Goal: Task Accomplishment & Management: Manage account settings

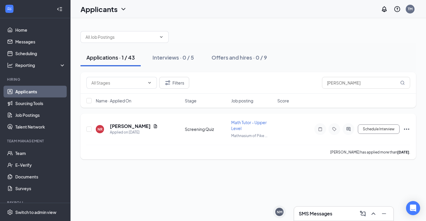
scroll to position [32, 0]
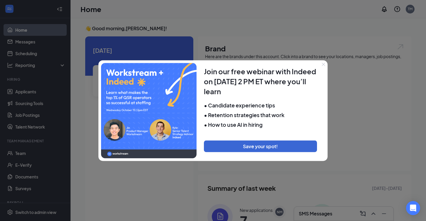
click at [324, 65] on icon "Close" at bounding box center [324, 65] width 4 height 4
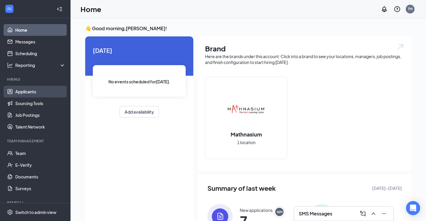
click at [41, 91] on link "Applicants" at bounding box center [40, 92] width 50 height 12
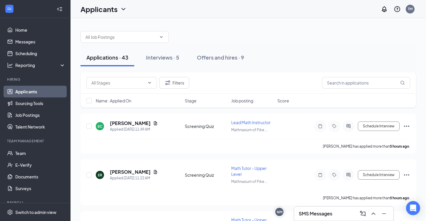
click at [279, 2] on div "Applicants TM" at bounding box center [249, 9] width 356 height 18
click at [313, 40] on div at bounding box center [249, 34] width 336 height 18
click at [241, 121] on span "Lead Math Instructor" at bounding box center [250, 122] width 39 height 5
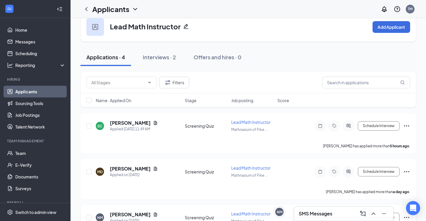
scroll to position [7, 0]
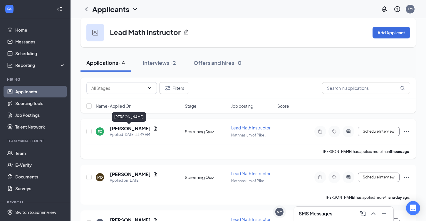
click at [135, 128] on h5 "[PERSON_NAME]" at bounding box center [130, 129] width 41 height 6
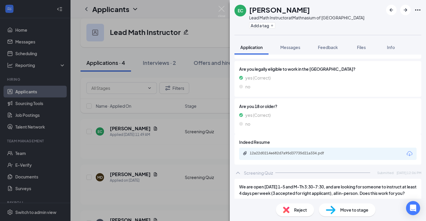
scroll to position [87, 0]
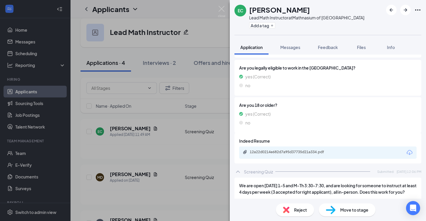
click at [300, 153] on div "Indeed Resume 12a22d0214e682d7a95d37735d21a334.pdf" at bounding box center [328, 148] width 187 height 31
click at [300, 150] on div "12a22d0214e682d7a95d37735d21a334.pdf" at bounding box center [290, 153] width 95 height 6
click at [345, 206] on div "Move to stage" at bounding box center [347, 210] width 57 height 13
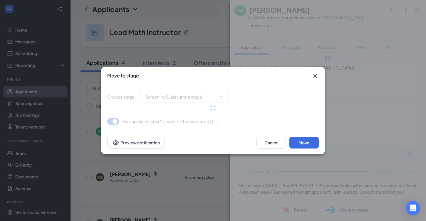
type input "Review (next stage)"
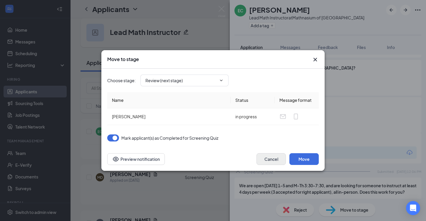
click at [280, 156] on button "Cancel" at bounding box center [271, 159] width 29 height 12
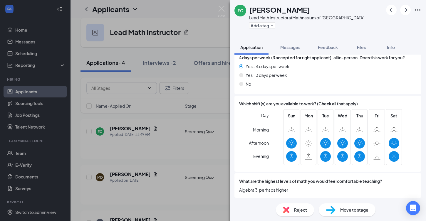
scroll to position [222, 0]
click at [337, 208] on div "Move to stage" at bounding box center [347, 210] width 57 height 13
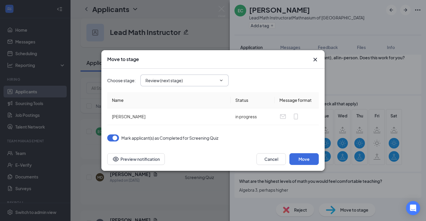
click at [210, 83] on input "Review (next stage)" at bounding box center [181, 80] width 71 height 6
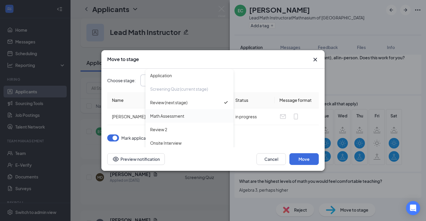
click at [195, 116] on div "Math Assessment" at bounding box center [189, 116] width 79 height 6
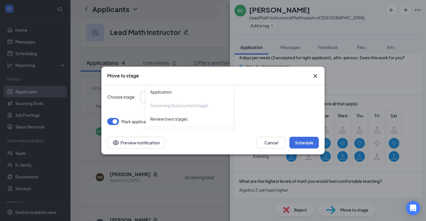
type input "Math Assessment"
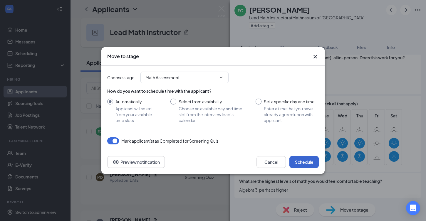
click at [301, 163] on button "Schedule" at bounding box center [304, 162] width 29 height 12
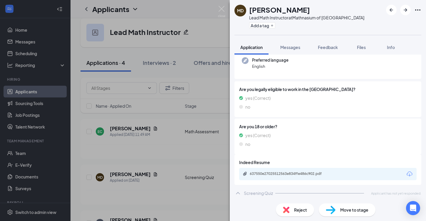
scroll to position [59, 0]
click at [219, 8] on img at bounding box center [221, 11] width 7 height 11
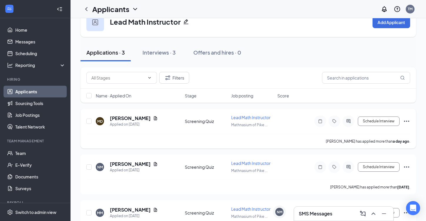
scroll to position [43, 0]
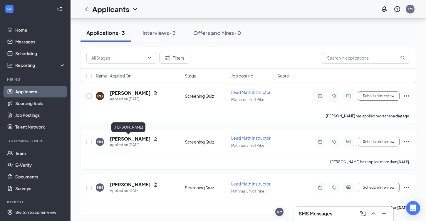
click at [132, 142] on h5 "[PERSON_NAME]" at bounding box center [130, 139] width 41 height 6
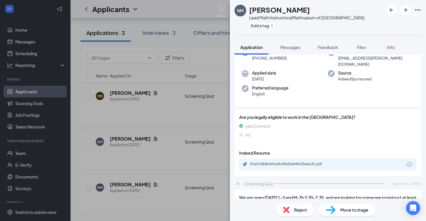
scroll to position [43, 0]
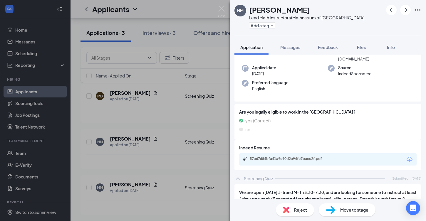
click at [146, 170] on div "NM [PERSON_NAME] Lead Math Instructor at Mathnasium of [GEOGRAPHIC_DATA] Add a …" at bounding box center [213, 110] width 426 height 221
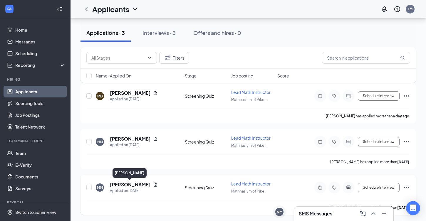
click at [144, 183] on h5 "[PERSON_NAME]" at bounding box center [130, 185] width 41 height 6
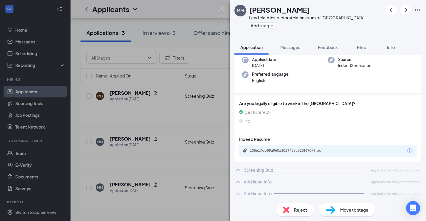
scroll to position [62, 0]
click at [203, 172] on div "MM [PERSON_NAME] Lead Math Instructor at Mathnasium of [GEOGRAPHIC_DATA] Add a …" at bounding box center [213, 110] width 426 height 221
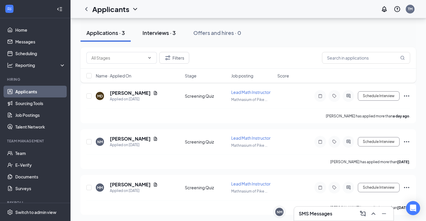
click at [158, 34] on div "Interviews · 3" at bounding box center [159, 32] width 33 height 7
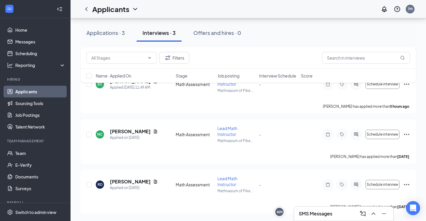
scroll to position [57, 0]
click at [136, 130] on h5 "[PERSON_NAME]" at bounding box center [130, 131] width 41 height 6
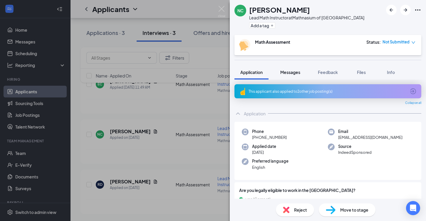
click at [294, 74] on span "Messages" at bounding box center [290, 72] width 20 height 5
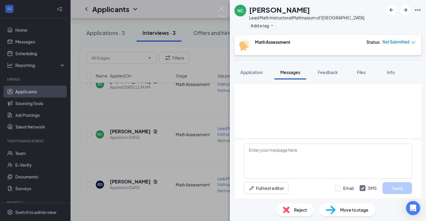
scroll to position [193, 0]
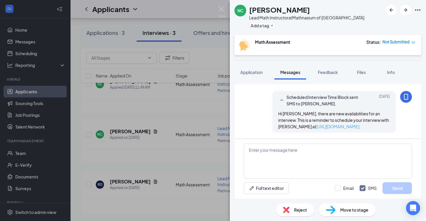
click at [336, 126] on link "[URL][DOMAIN_NAME]" at bounding box center [337, 126] width 43 height 5
click at [177, 103] on div "NC [PERSON_NAME] Lead Math Instructor at Mathnasium of [GEOGRAPHIC_DATA] Add a …" at bounding box center [213, 110] width 426 height 221
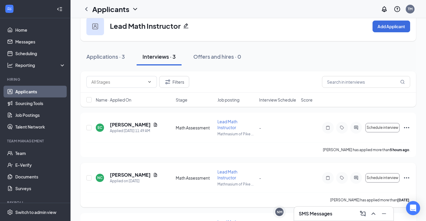
scroll to position [14, 0]
click at [128, 119] on div "[PERSON_NAME]" at bounding box center [129, 114] width 34 height 12
click at [128, 131] on div "Applied [DATE] 11:49 AM" at bounding box center [134, 131] width 48 height 6
click at [133, 122] on h5 "[PERSON_NAME]" at bounding box center [130, 124] width 41 height 6
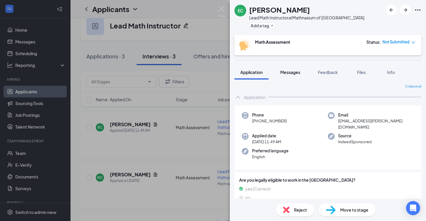
click at [298, 77] on button "Messages" at bounding box center [291, 72] width 32 height 15
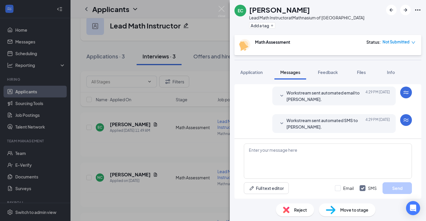
scroll to position [90, 0]
click at [287, 124] on span "Workstream sent automated SMS to [PERSON_NAME]." at bounding box center [325, 123] width 77 height 13
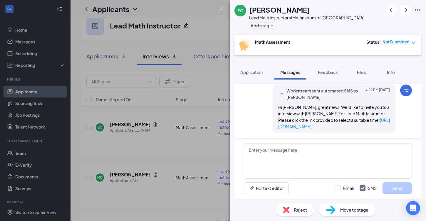
scroll to position [120, 0]
click at [312, 126] on link "[URL][DOMAIN_NAME]" at bounding box center [334, 124] width 112 height 12
click at [218, 9] on div "EC [PERSON_NAME] Lead Math Instructor at Mathnasium of [GEOGRAPHIC_DATA] Add a …" at bounding box center [213, 110] width 426 height 221
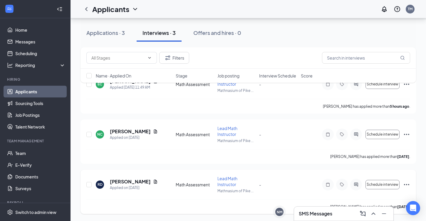
scroll to position [57, 0]
click at [134, 181] on h5 "[PERSON_NAME]" at bounding box center [130, 182] width 41 height 6
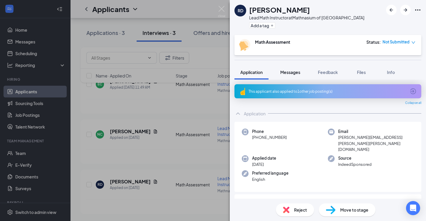
click at [295, 73] on span "Messages" at bounding box center [290, 72] width 20 height 5
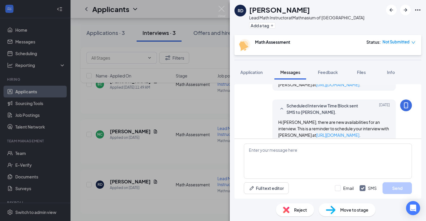
scroll to position [235, 0]
click at [220, 12] on img at bounding box center [221, 11] width 7 height 11
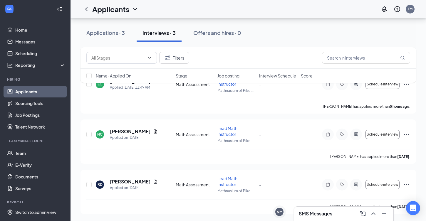
click at [365, 0] on div "Applicants TM" at bounding box center [249, 9] width 356 height 18
